Goal: Answer question/provide support

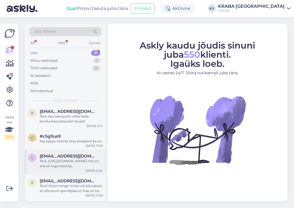
scroll to position [165, 0]
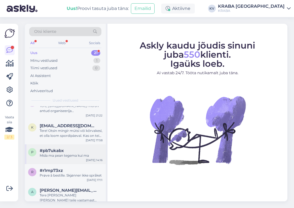
click at [76, 158] on div "p #pb7ukabx Mida ma pean tegema kui ma [DATE] 14:16" at bounding box center [65, 154] width 81 height 20
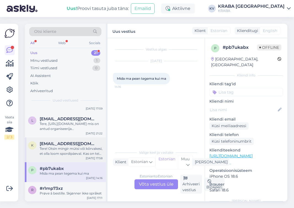
scroll to position [138, 0]
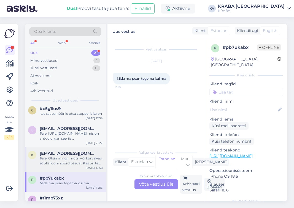
click at [73, 163] on div "Tere! Otsin mingir mütsi või kõrvakesi, et olla loom spordipäeval. Kas on teie …" at bounding box center [71, 161] width 63 height 10
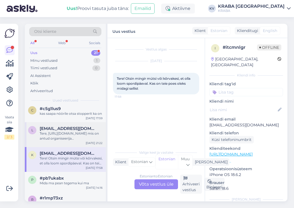
click at [81, 132] on div "Tere, [URL][DOMAIN_NAME] mis on antud organiseerija [PERSON_NAME]?" at bounding box center [71, 136] width 63 height 10
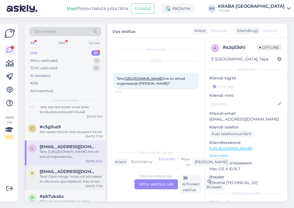
scroll to position [110, 0]
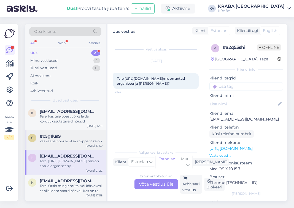
click at [75, 139] on div "kas saapa nöörile otsa stopperit ka on" at bounding box center [71, 141] width 63 height 5
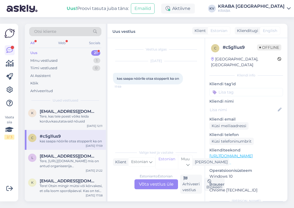
scroll to position [83, 0]
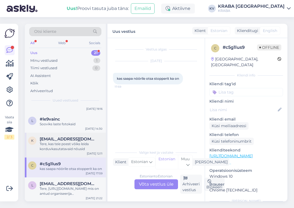
click at [75, 146] on div "Tere, kas teie poest võiks leida korduvkasutatavaid nõusid" at bounding box center [71, 146] width 63 height 10
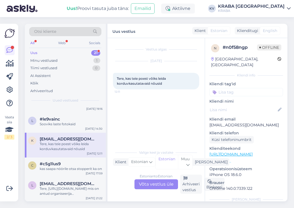
scroll to position [55, 0]
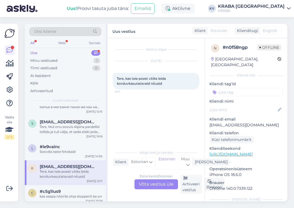
click at [75, 146] on div "#le9vainc" at bounding box center [71, 146] width 63 height 5
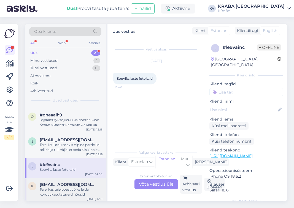
scroll to position [28, 0]
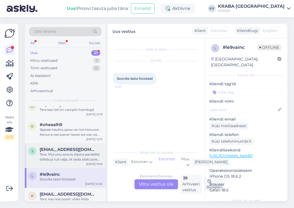
click at [77, 154] on div "Tere. Mul onu soovis Alpina pardellid tellida ja tuli välja, et seda siiski pol…" at bounding box center [71, 157] width 63 height 10
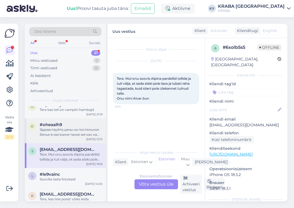
click at [86, 129] on div "Здравствуйте,цены на постельное белье в магазине такие же как на сайте,или скид…" at bounding box center [71, 132] width 63 height 10
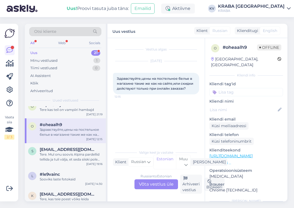
scroll to position [0, 0]
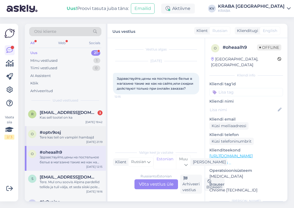
click at [83, 131] on div "#optv9osj" at bounding box center [71, 132] width 63 height 5
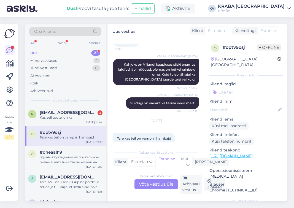
scroll to position [388, 0]
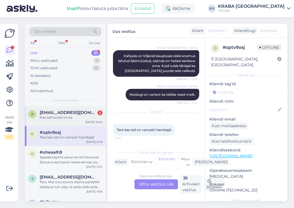
click at [83, 117] on div "Kas sell tootel on ka" at bounding box center [71, 117] width 63 height 5
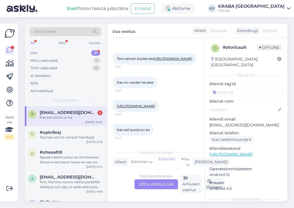
scroll to position [59, 0]
